Goal: Feedback & Contribution: Leave review/rating

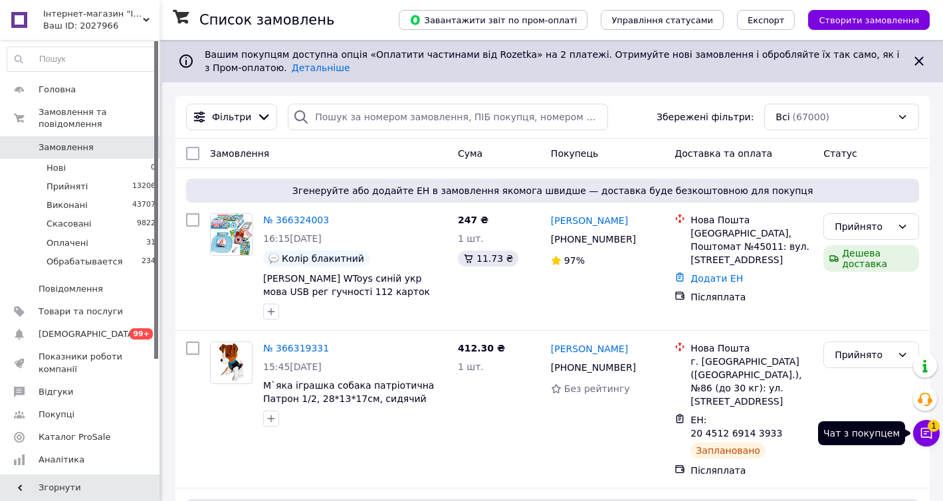
click at [932, 444] on button "Чат з покупцем 1" at bounding box center [927, 433] width 27 height 27
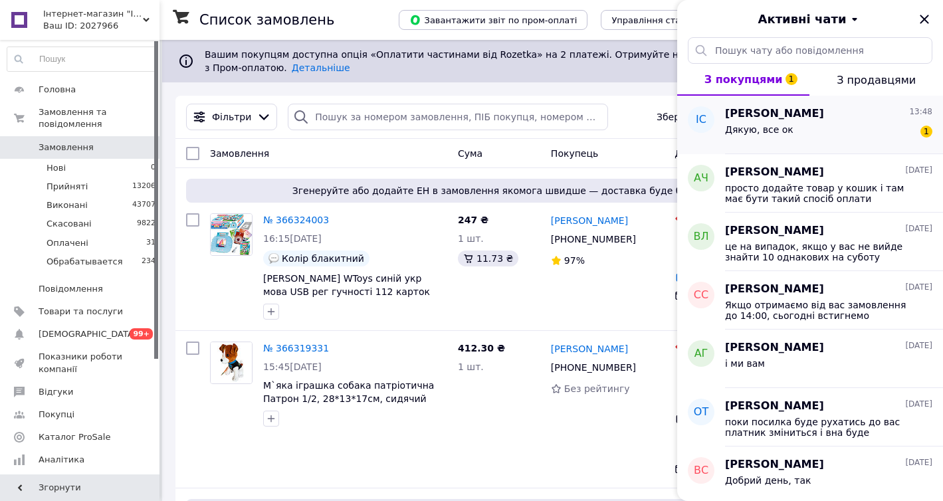
click at [832, 126] on div "Дякую, все ок 1" at bounding box center [828, 132] width 207 height 21
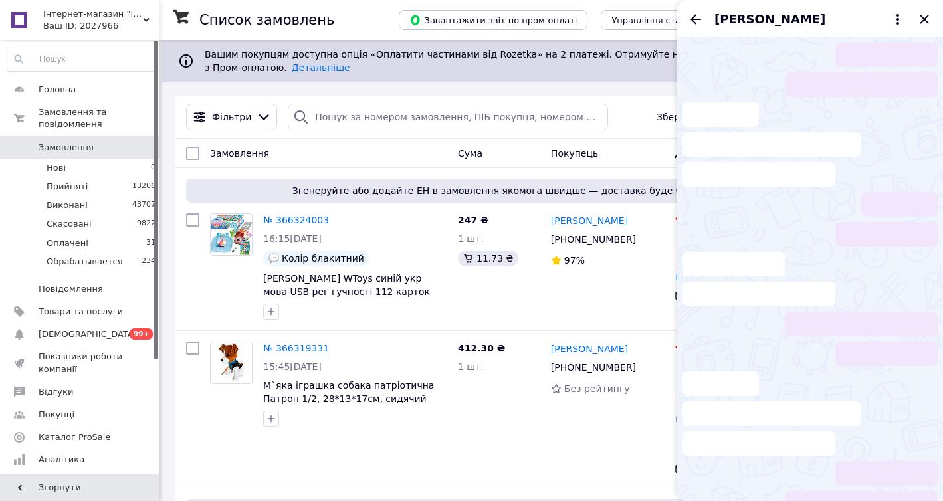
scroll to position [317, 0]
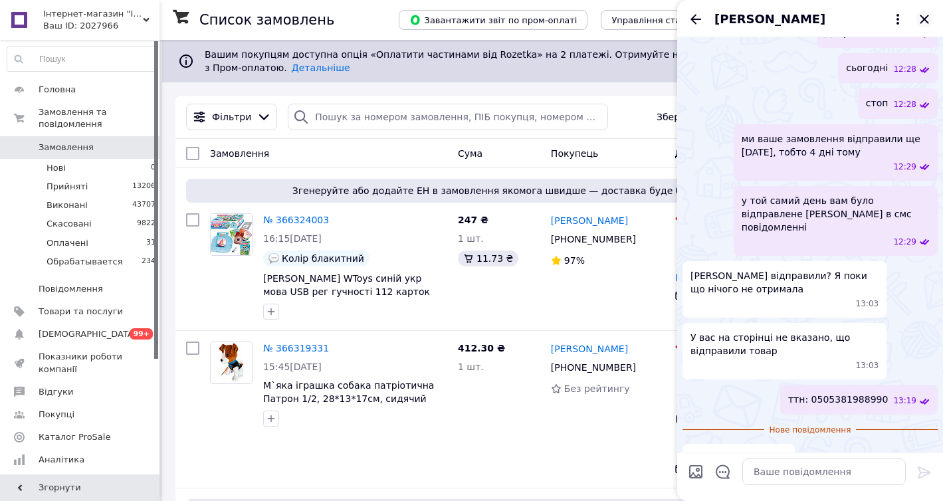
click at [922, 23] on icon "Закрити" at bounding box center [925, 19] width 16 height 16
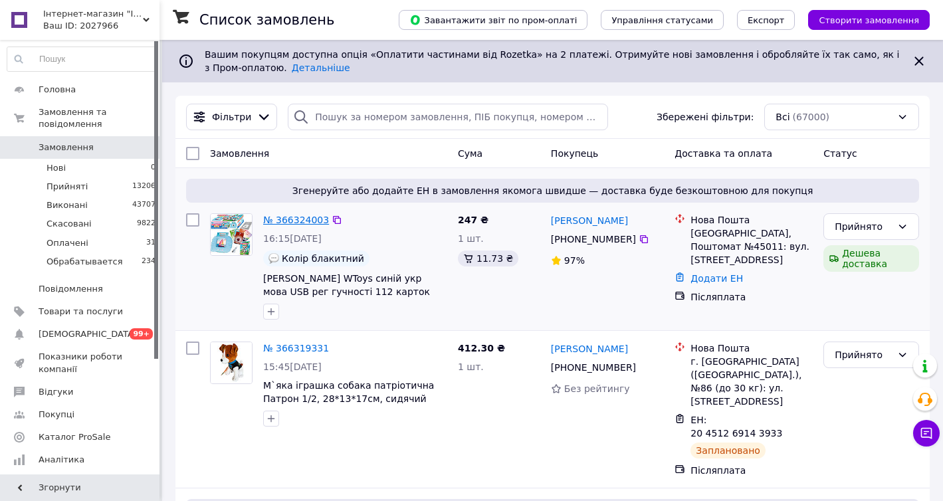
click at [303, 223] on link "№ 366324003" at bounding box center [296, 220] width 66 height 11
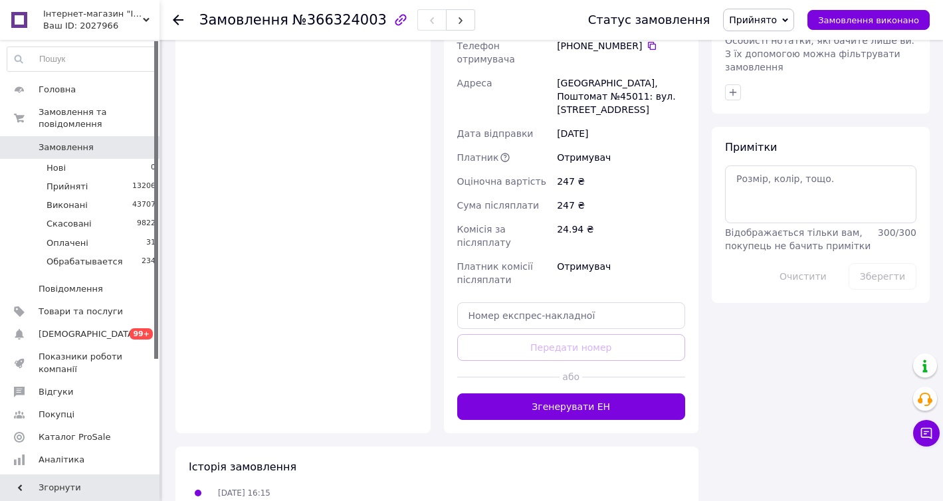
scroll to position [694, 0]
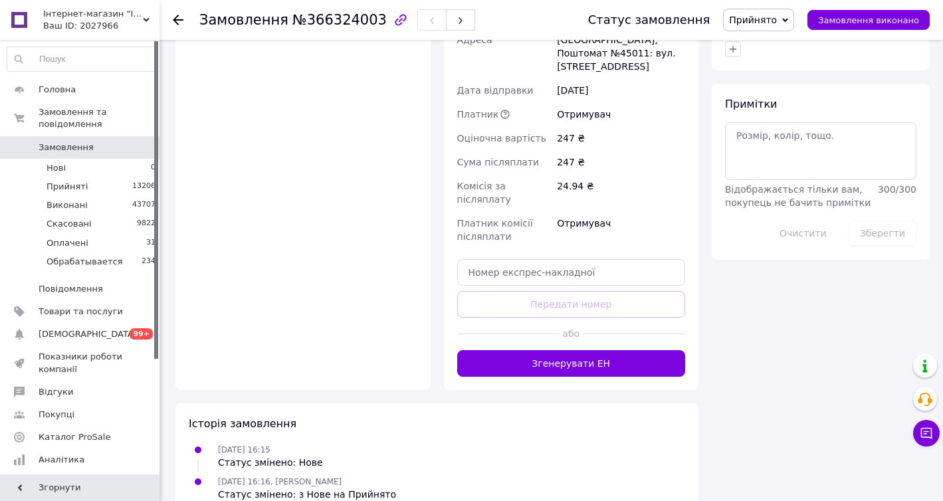
click at [52, 145] on span "Замовлення" at bounding box center [66, 148] width 55 height 12
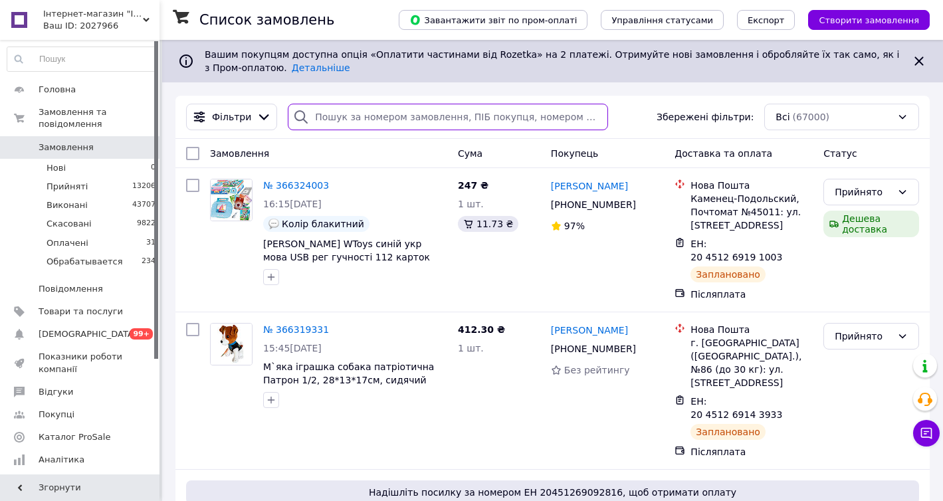
click at [314, 110] on input "search" at bounding box center [448, 117] width 320 height 27
paste input "364040067"
type input "364040067"
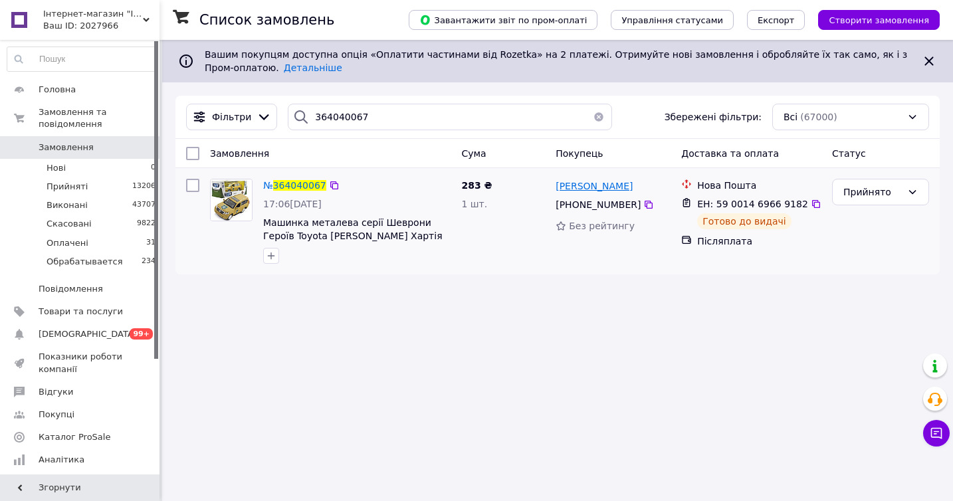
click at [573, 192] on link "[PERSON_NAME]" at bounding box center [594, 186] width 77 height 13
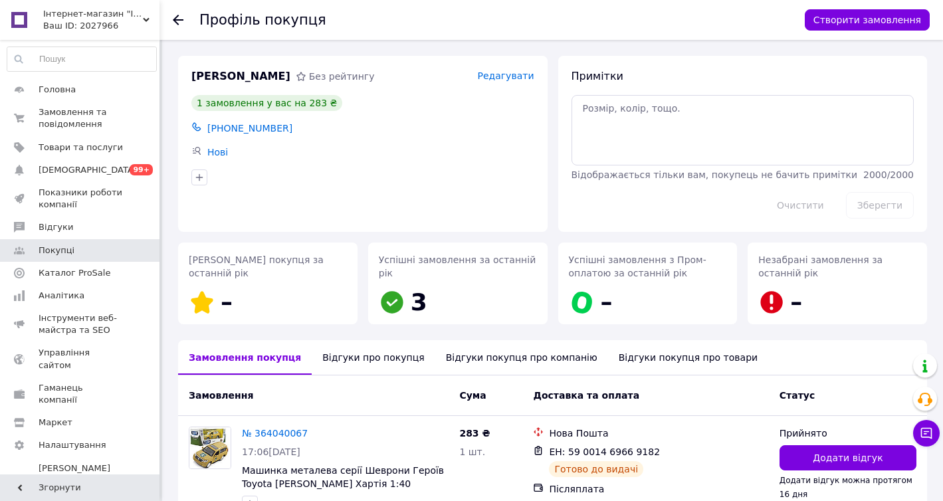
scroll to position [80, 0]
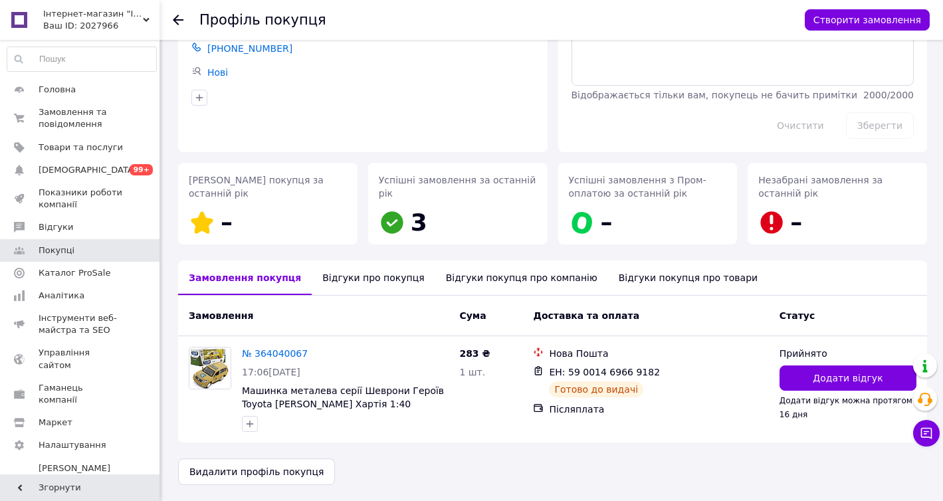
click at [336, 280] on div "Відгуки про покупця" at bounding box center [373, 278] width 123 height 35
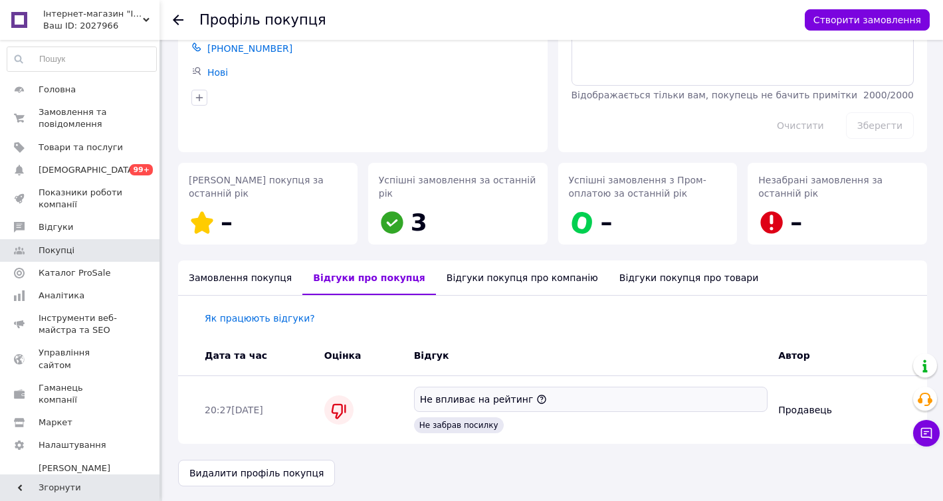
scroll to position [81, 0]
click at [239, 277] on div "Замовлення покупця" at bounding box center [240, 276] width 124 height 35
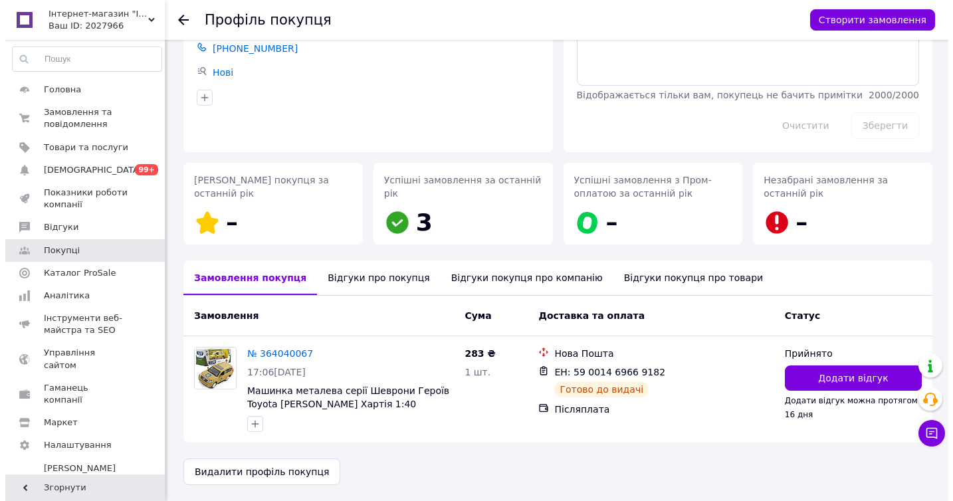
scroll to position [80, 0]
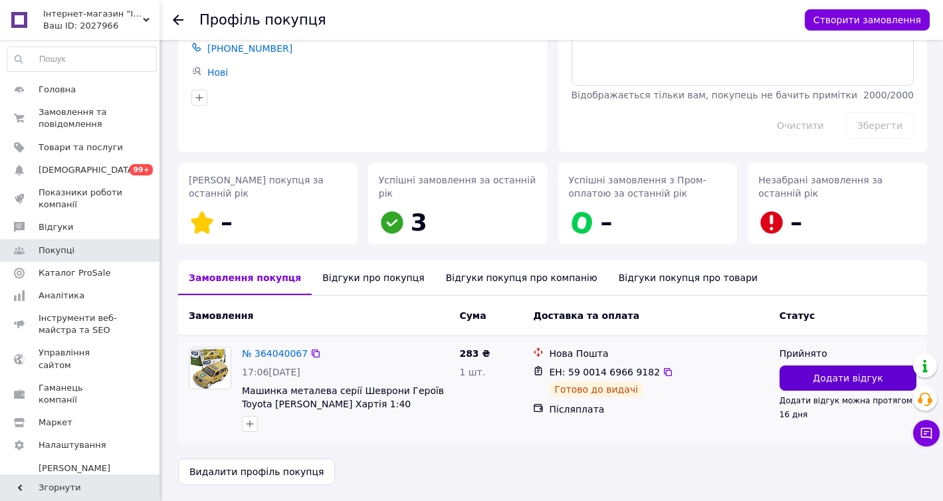
click at [825, 369] on button "Додати відгук" at bounding box center [848, 378] width 137 height 25
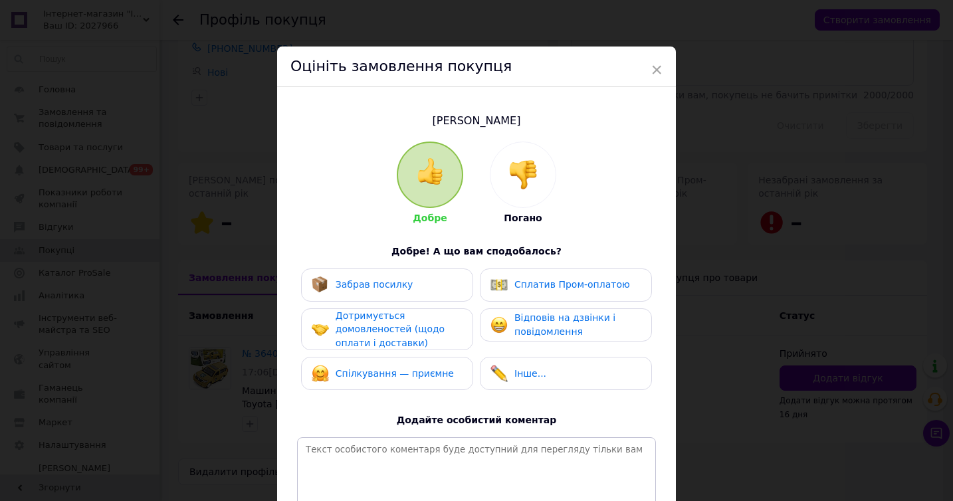
click at [532, 149] on div at bounding box center [523, 174] width 65 height 65
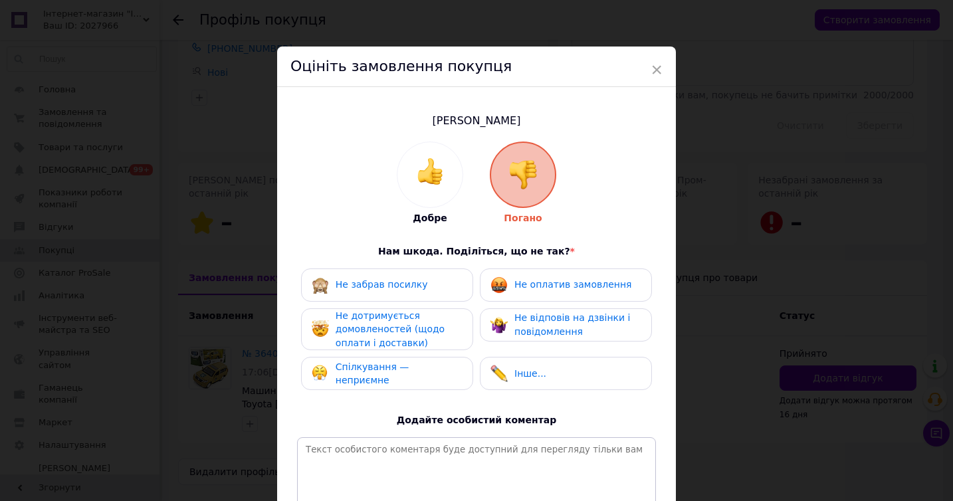
click at [541, 277] on div "Не оплатив замовлення" at bounding box center [561, 285] width 141 height 17
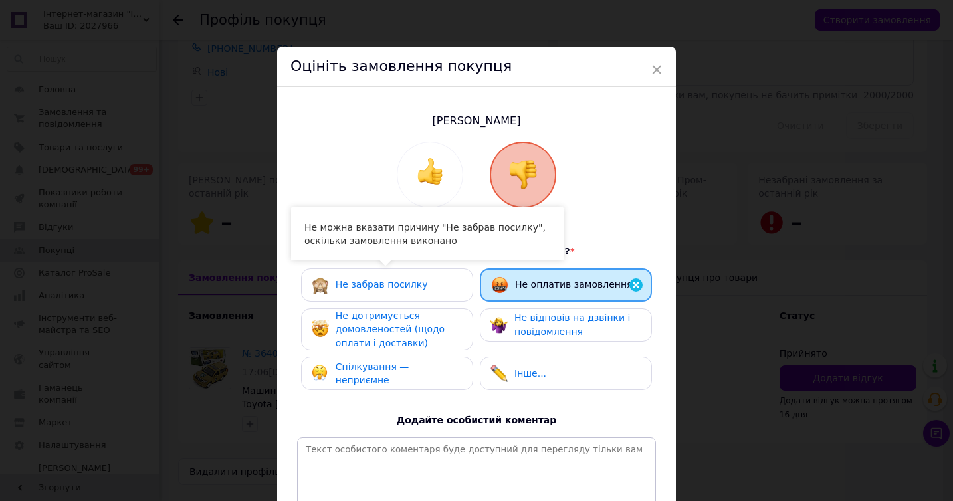
click at [420, 301] on div "Не забрав посилку Не оплатив замовлення Не дотримується домовленостей (щодо опл…" at bounding box center [476, 333] width 359 height 129
drag, startPoint x: 424, startPoint y: 289, endPoint x: 419, endPoint y: 297, distance: 9.2
click at [424, 289] on div "Не забрав посилку" at bounding box center [387, 285] width 151 height 17
click at [409, 324] on span "Не дотримується домовленостей (щодо оплати і доставки)" at bounding box center [390, 329] width 109 height 38
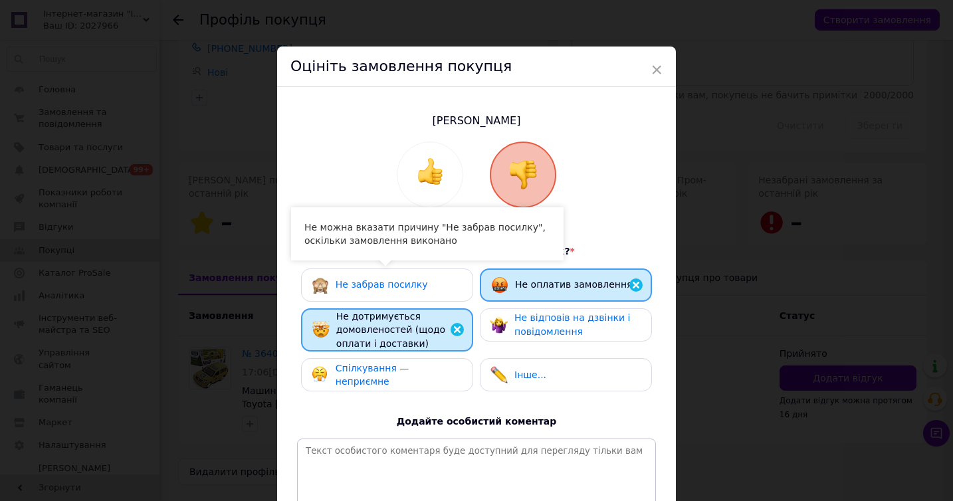
click at [549, 329] on span "Не відповів на дзвінки і повідомлення" at bounding box center [573, 324] width 116 height 25
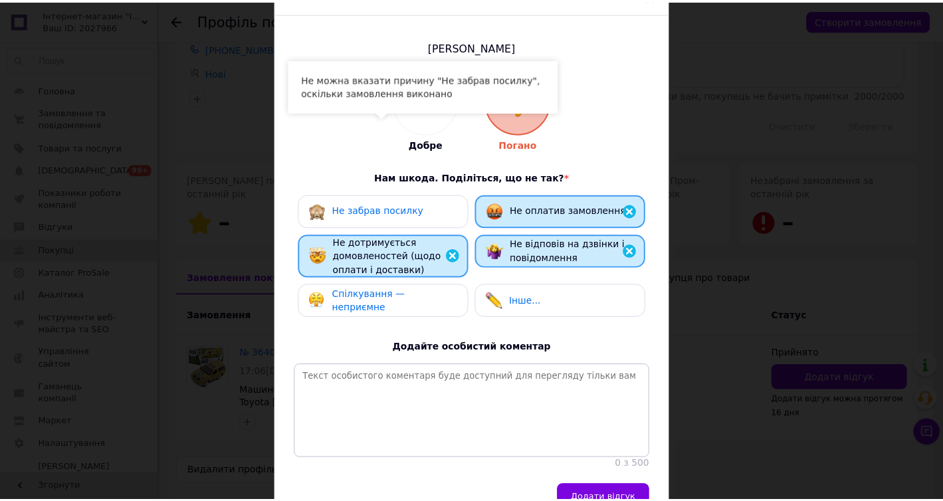
scroll to position [148, 0]
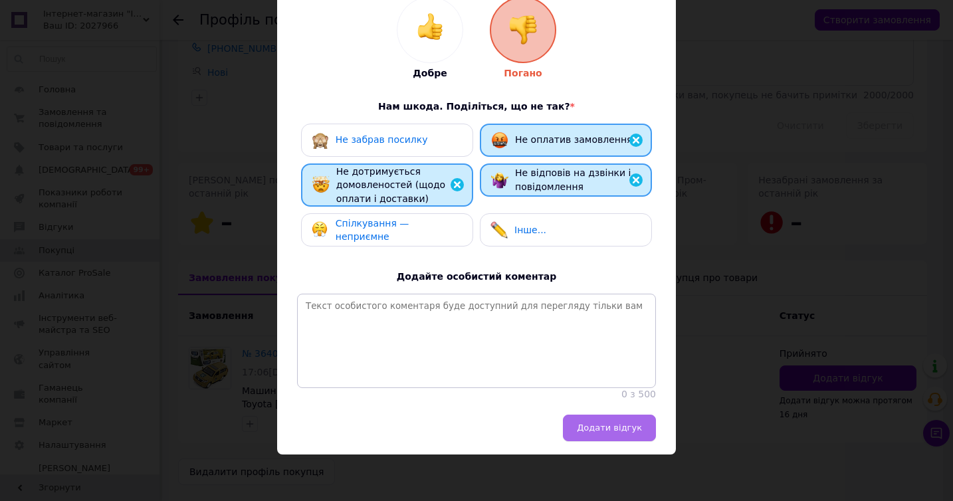
click at [607, 419] on button "Додати відгук" at bounding box center [609, 428] width 93 height 27
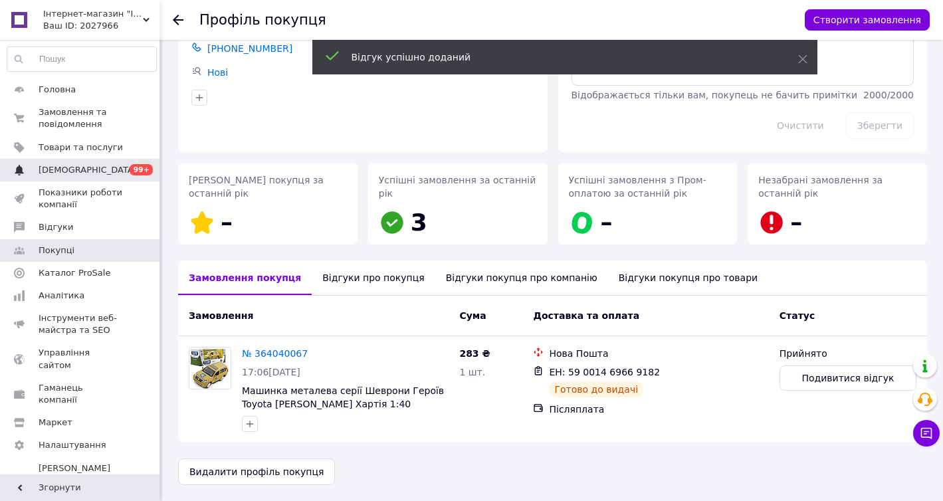
click at [138, 178] on link "Сповіщення 0 99+" at bounding box center [82, 170] width 164 height 23
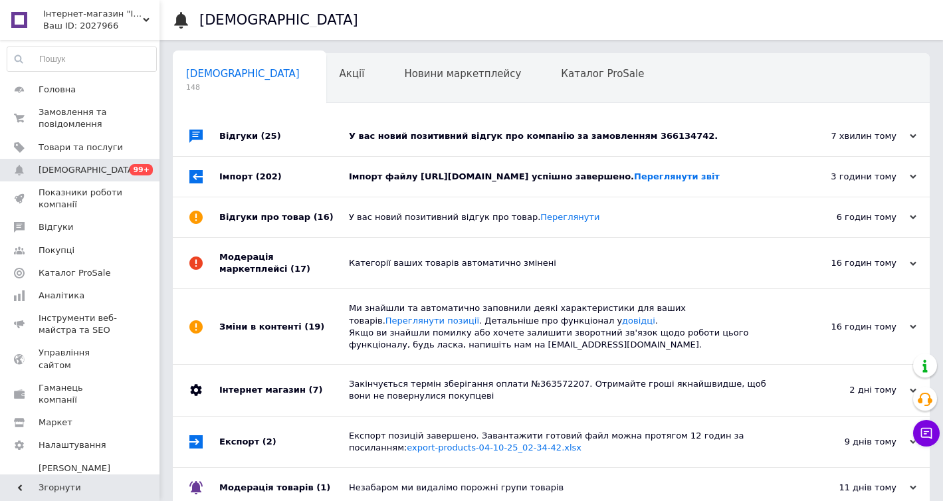
click at [428, 122] on div "У вас новий позитивний відгук про компанію за замовленням 366134742." at bounding box center [566, 136] width 435 height 40
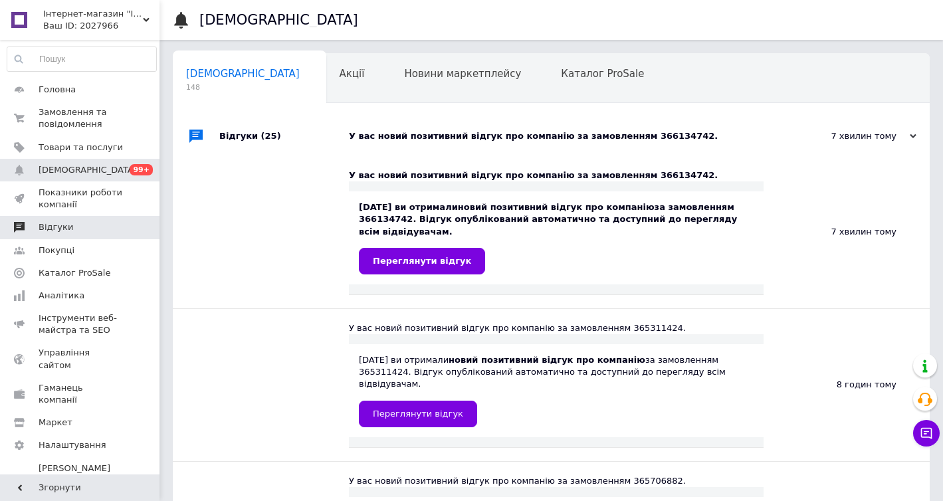
click at [88, 235] on link "Відгуки" at bounding box center [82, 227] width 164 height 23
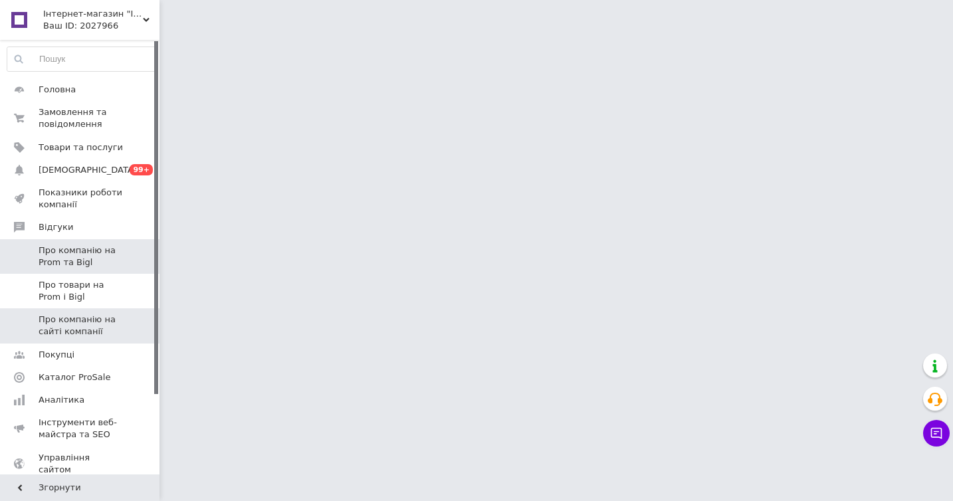
click at [71, 313] on link "Про компанію на сайті компанії" at bounding box center [82, 325] width 164 height 35
